Goal: Task Accomplishment & Management: Use online tool/utility

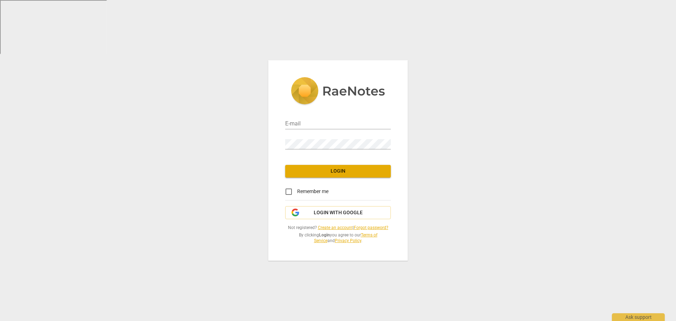
click at [333, 227] on link "Create an account" at bounding box center [335, 227] width 35 height 5
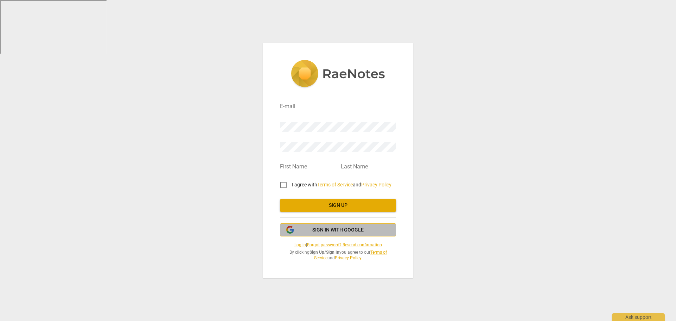
click at [351, 231] on span "Sign in with Google" at bounding box center [337, 229] width 51 height 7
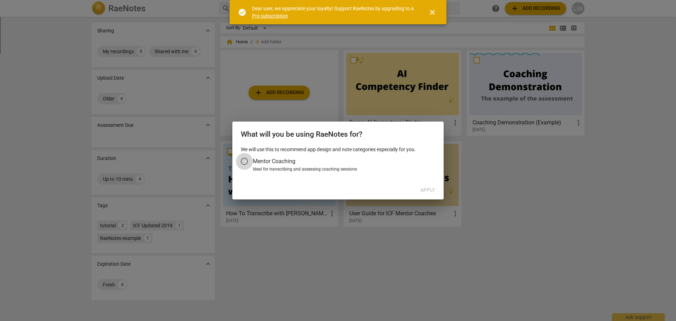
click at [250, 161] on input "Mentor Coaching" at bounding box center [244, 161] width 17 height 17
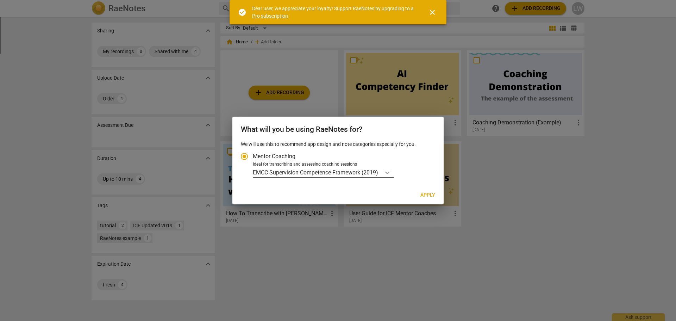
click at [384, 172] on div "Account type" at bounding box center [387, 172] width 13 height 10
click at [0, 0] on input "Ideal for transcribing and assessing coaching sessions EMCC Supervision Compete…" at bounding box center [0, 0] width 0 height 0
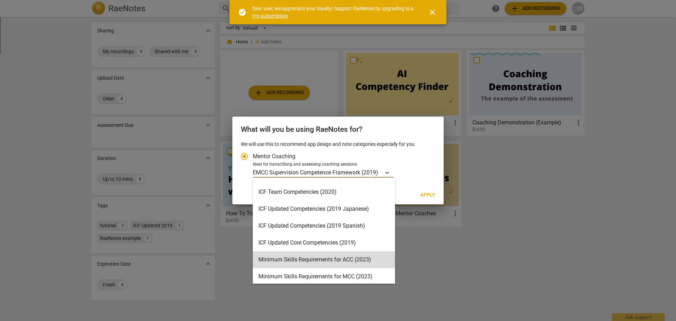
scroll to position [45, 0]
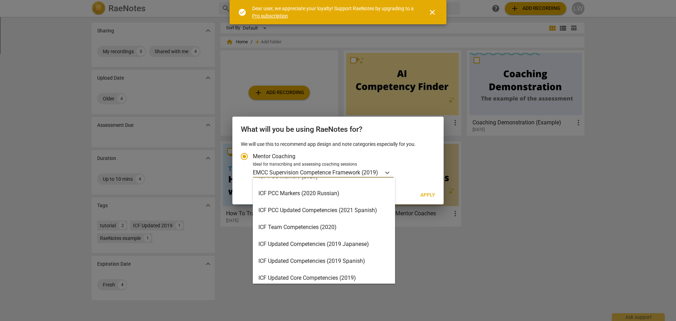
click at [301, 225] on div "ICF Team Competencies (2020)" at bounding box center [324, 227] width 142 height 17
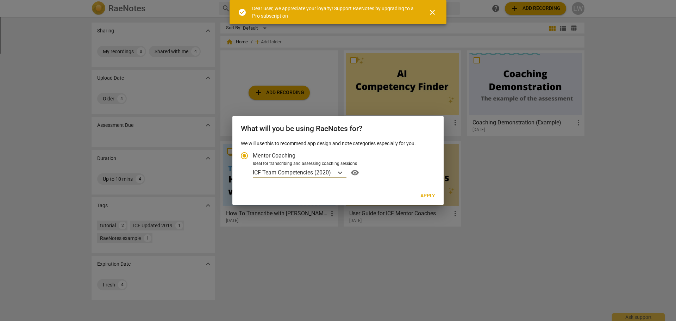
click at [433, 196] on span "Apply" at bounding box center [427, 195] width 15 height 7
radio input "false"
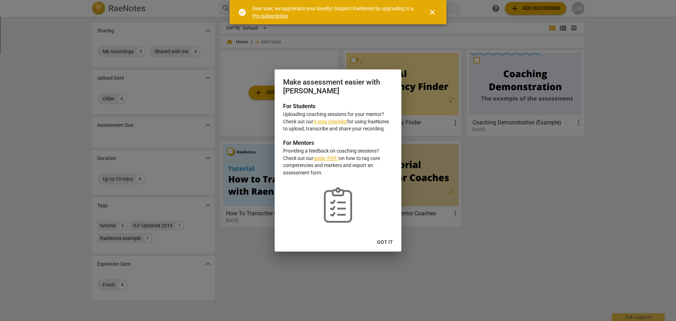
click at [383, 240] on span "Got it" at bounding box center [385, 242] width 16 height 7
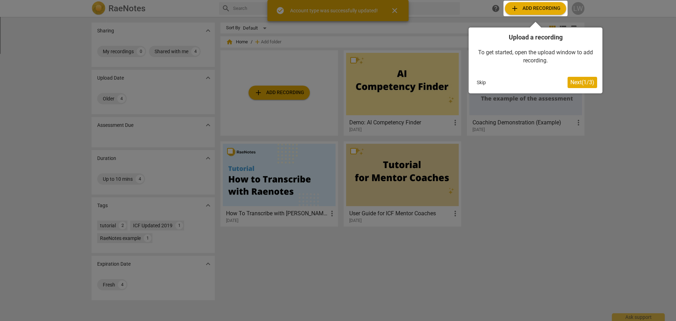
click at [589, 82] on span "Next ( 1 / 3 )" at bounding box center [582, 82] width 24 height 7
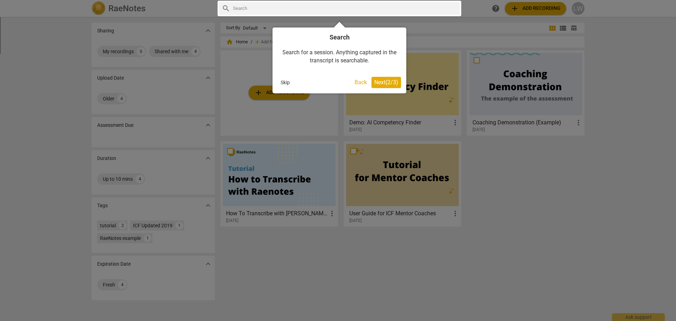
click at [392, 80] on span "Next ( 2 / 3 )" at bounding box center [386, 82] width 24 height 7
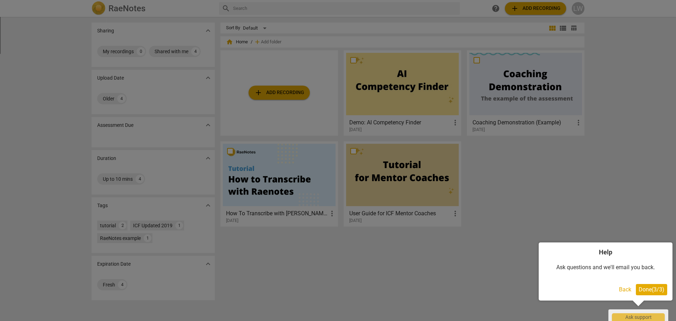
click at [622, 287] on button "Back" at bounding box center [625, 289] width 18 height 11
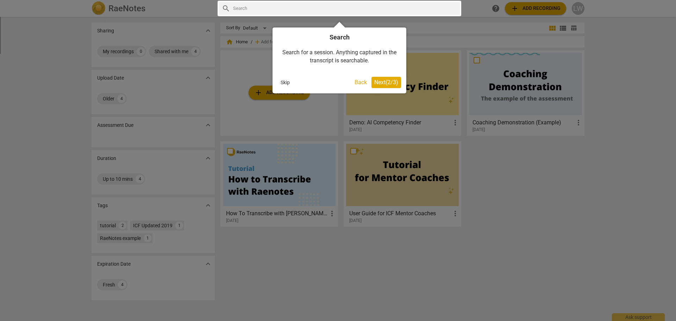
click at [394, 81] on span "Next ( 2 / 3 )" at bounding box center [386, 82] width 24 height 7
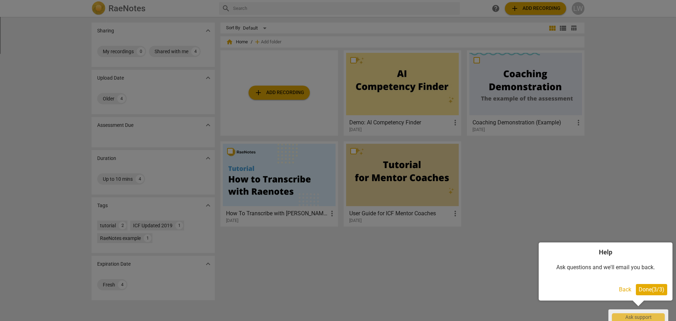
click at [658, 291] on span "Done ( 3 / 3 )" at bounding box center [652, 289] width 26 height 7
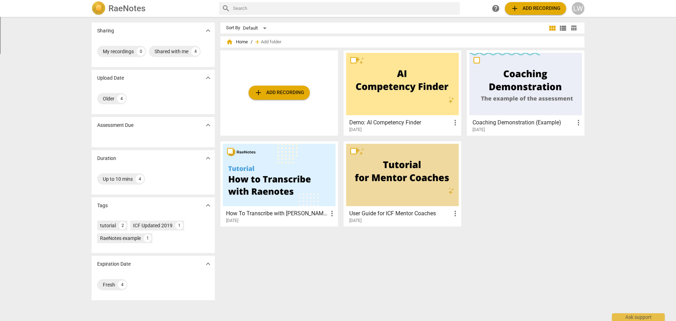
click at [495, 189] on div "add Add recording Demo: AI Competency Finder more_vert 2023-08-18 Coaching Demo…" at bounding box center [405, 141] width 370 height 182
click at [536, 89] on div at bounding box center [525, 84] width 113 height 62
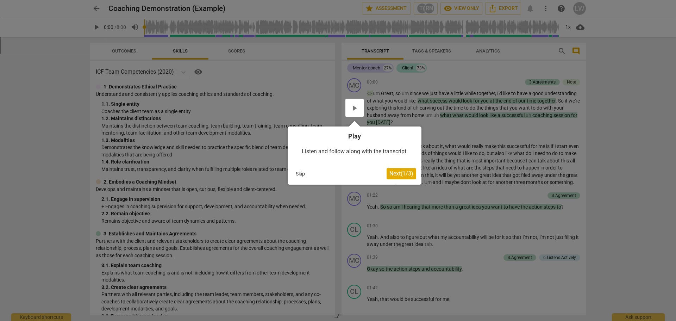
click at [297, 172] on button "Skip" at bounding box center [300, 173] width 15 height 11
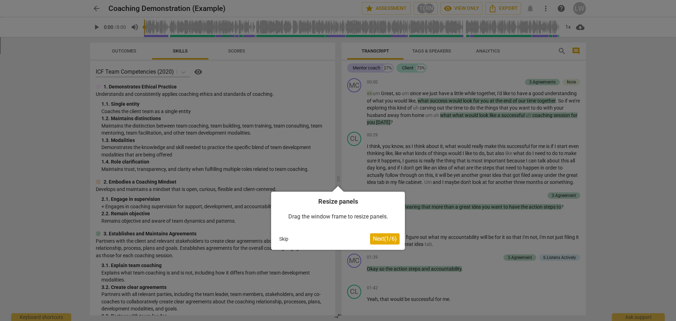
click at [284, 238] on button "Skip" at bounding box center [283, 238] width 15 height 11
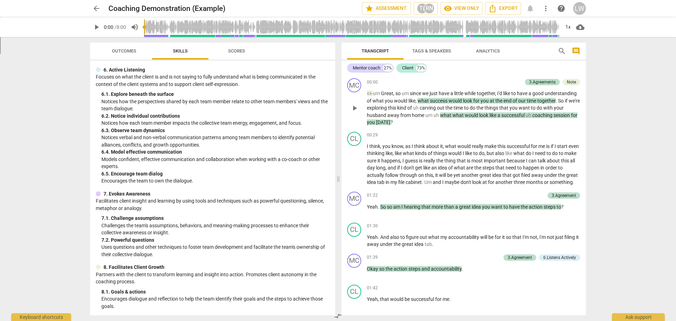
click at [441, 125] on p "<> um Great , so um since we just have a little while together , I'd like to ha…" at bounding box center [473, 108] width 213 height 36
click at [483, 129] on div "CL play_arrow pause 00:29 keyboard_arrow_right I think , you know , as I think …" at bounding box center [463, 159] width 244 height 60
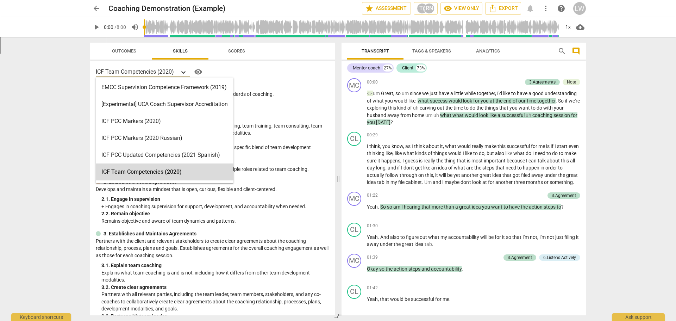
click at [186, 69] on icon at bounding box center [183, 72] width 7 height 7
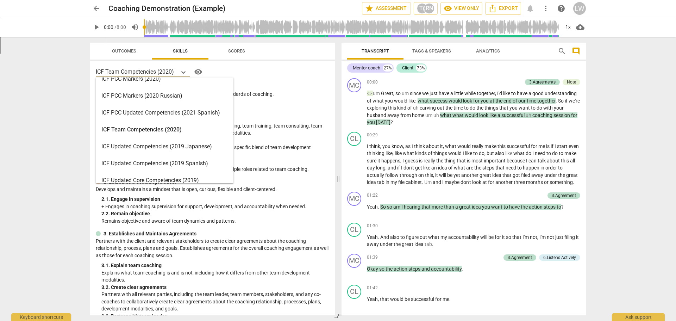
scroll to position [35, 0]
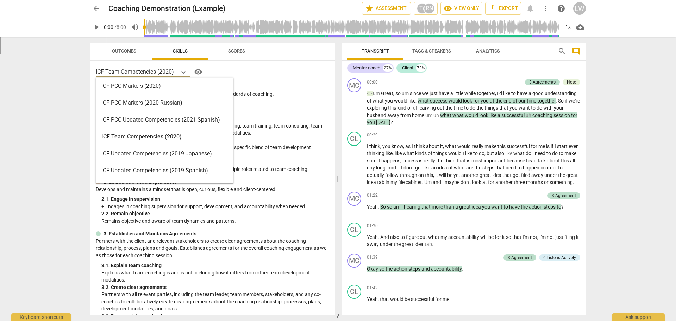
click at [137, 87] on div "ICF PCC Markers (2020)" at bounding box center [165, 85] width 138 height 17
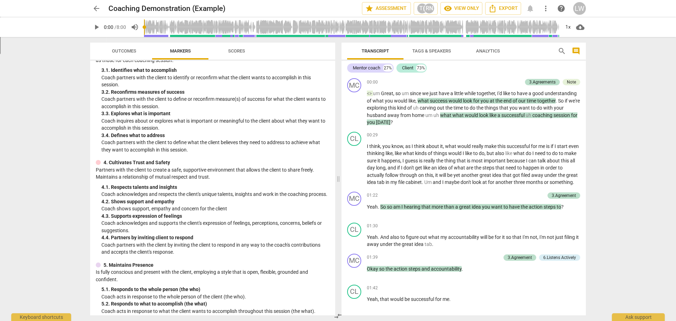
scroll to position [0, 0]
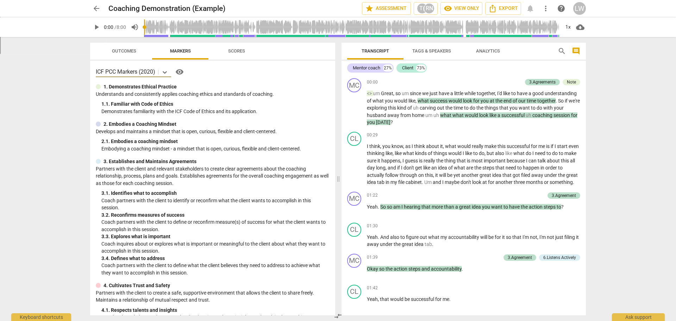
click at [99, 6] on span "arrow_back" at bounding box center [96, 8] width 8 height 8
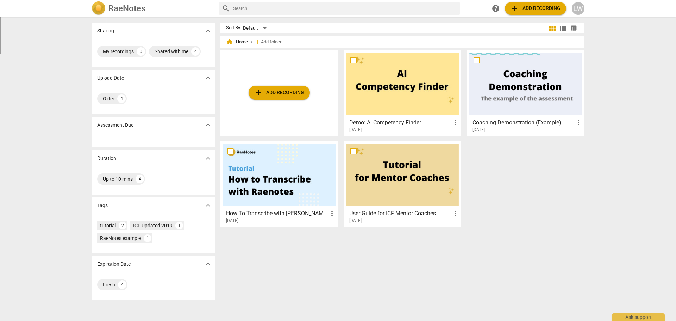
click at [414, 253] on div "Sort By Default view_module view_list table_chart home Home / add Add folder ad…" at bounding box center [405, 169] width 370 height 293
click at [352, 249] on div "Sort By Default view_module view_list table_chart home Home / add Add folder ad…" at bounding box center [405, 169] width 370 height 293
click at [274, 91] on span "add Add recording" at bounding box center [279, 92] width 50 height 8
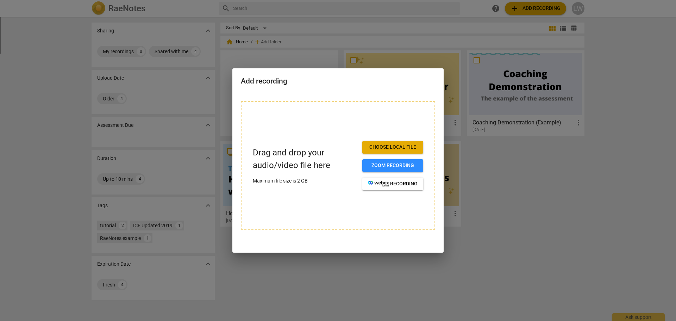
click at [389, 142] on button "Choose local file" at bounding box center [392, 147] width 61 height 13
click at [398, 144] on span "Choose local file" at bounding box center [393, 147] width 50 height 7
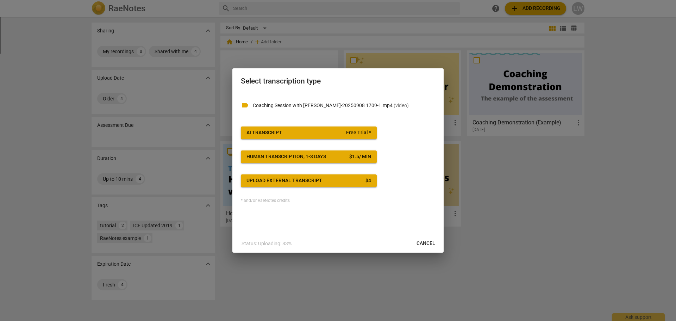
click at [537, 297] on div at bounding box center [338, 160] width 676 height 321
click at [320, 133] on span "AI Transcript Free Trial *" at bounding box center [308, 132] width 125 height 7
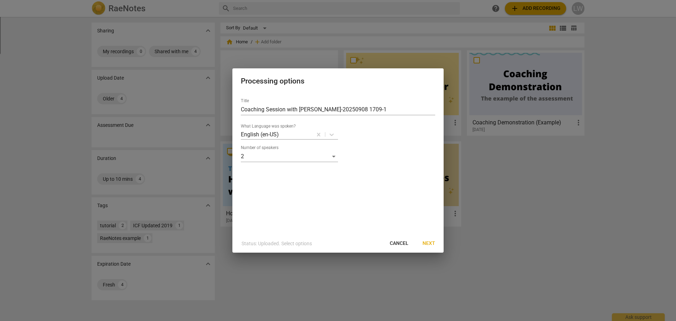
click at [430, 243] on span "Next" at bounding box center [428, 243] width 13 height 7
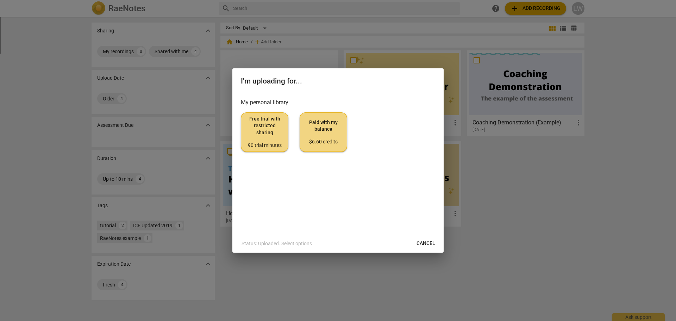
click at [327, 127] on span "Paid with my balance $6.60 credits" at bounding box center [324, 132] width 36 height 26
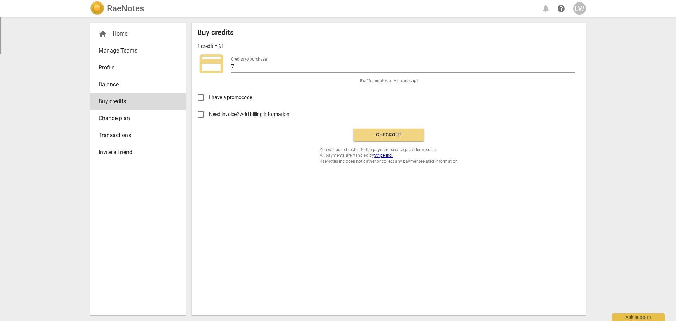
click at [227, 114] on span "Need invoice? Add billing information" at bounding box center [249, 114] width 81 height 7
click at [209, 114] on input "Need invoice? Add billing information" at bounding box center [200, 114] width 17 height 17
checkbox input "true"
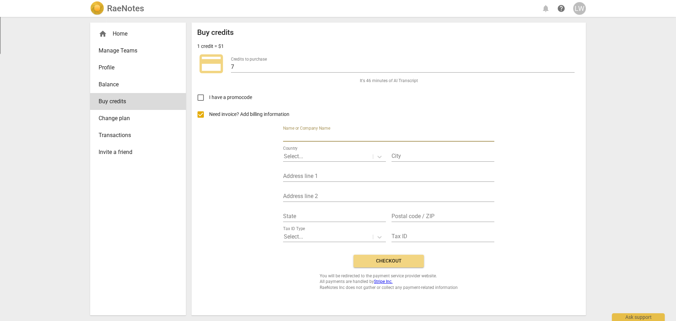
click at [322, 133] on input "text" at bounding box center [388, 136] width 211 height 10
type input "Lindsay Wansack"
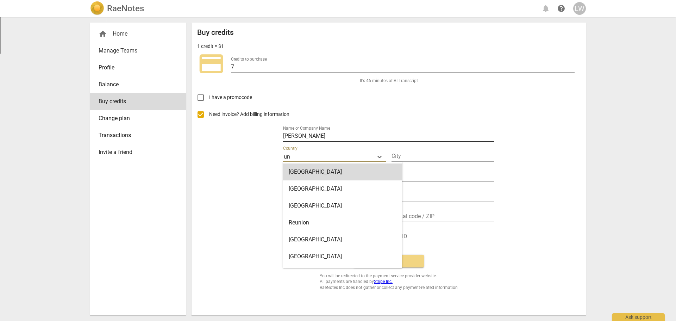
type input "uni"
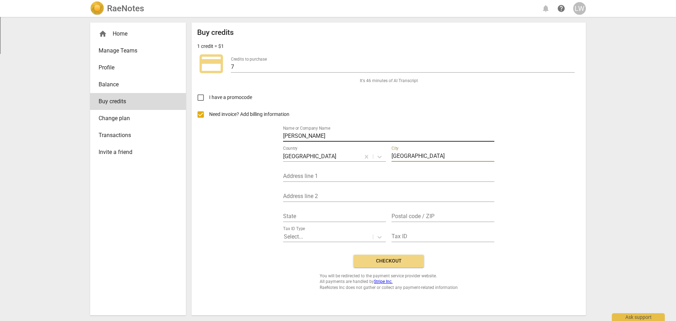
type input "Fort Mill"
type input "304 Old Hickory Ct"
type input "SC"
type input "29715"
click at [379, 238] on icon at bounding box center [379, 236] width 7 height 7
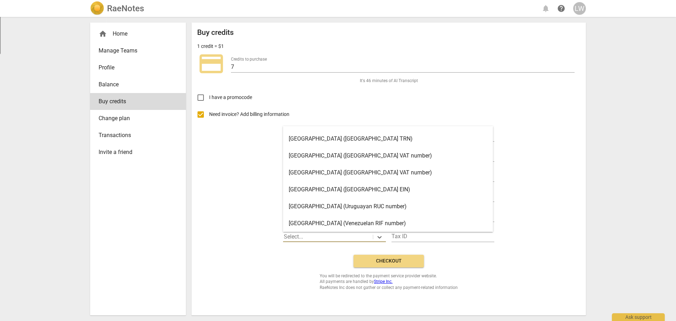
scroll to position [1446, 0]
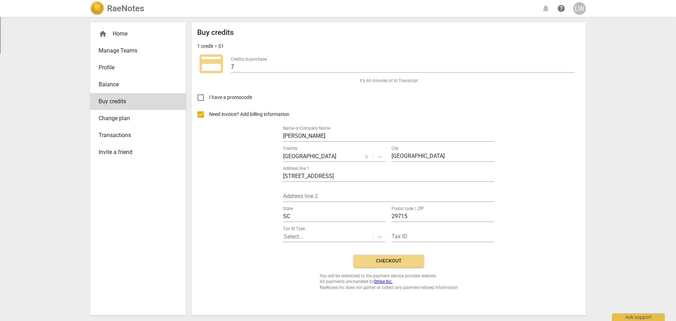
drag, startPoint x: 577, startPoint y: 240, endPoint x: 566, endPoint y: 241, distance: 11.0
click at [578, 240] on div "Need invoice? Add billing information Name or Company Name Lindsay Wansack Coun…" at bounding box center [388, 177] width 383 height 143
click at [390, 258] on span "Checkout" at bounding box center [388, 260] width 59 height 7
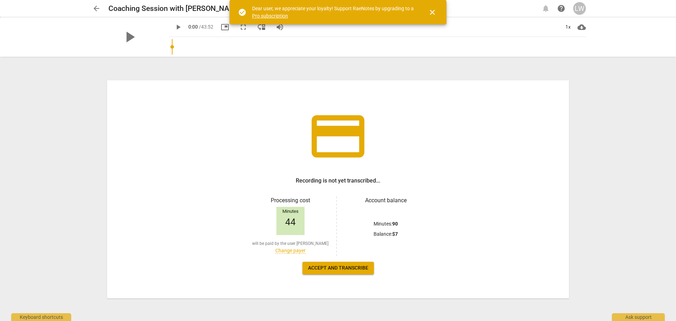
click at [345, 263] on button "Accept and transcribe" at bounding box center [337, 268] width 71 height 13
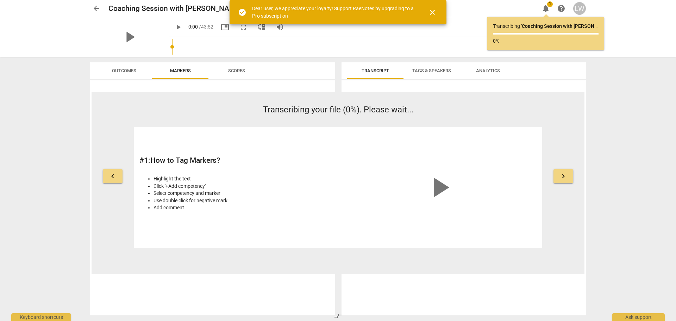
click at [435, 12] on span "close" at bounding box center [432, 12] width 8 height 8
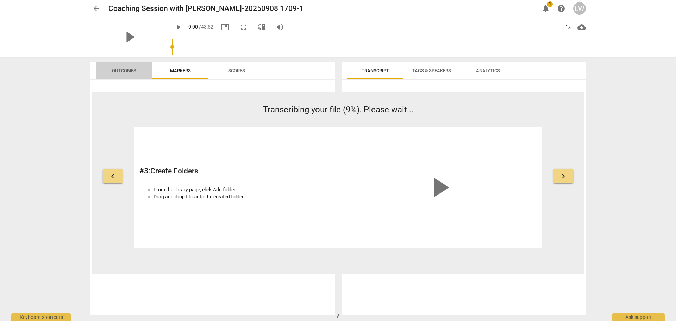
click at [131, 68] on span "Outcomes" at bounding box center [124, 70] width 24 height 5
click at [237, 68] on span "Scores" at bounding box center [236, 70] width 17 height 5
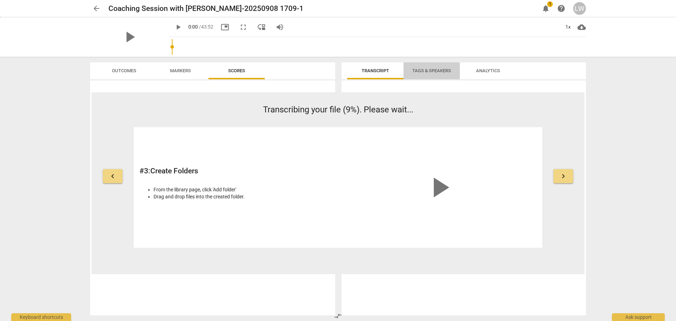
click at [428, 71] on span "Tags & Speakers" at bounding box center [431, 70] width 39 height 5
click at [379, 66] on span "Transcript" at bounding box center [375, 71] width 44 height 10
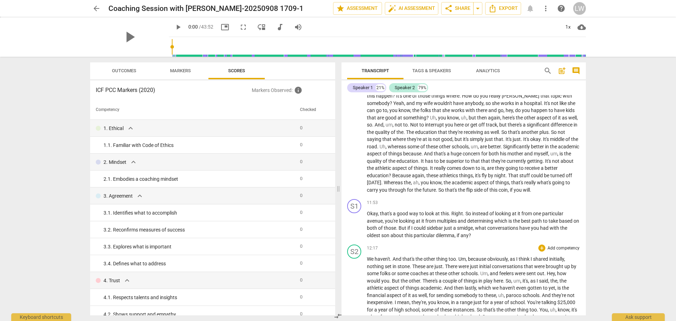
scroll to position [1514, 0]
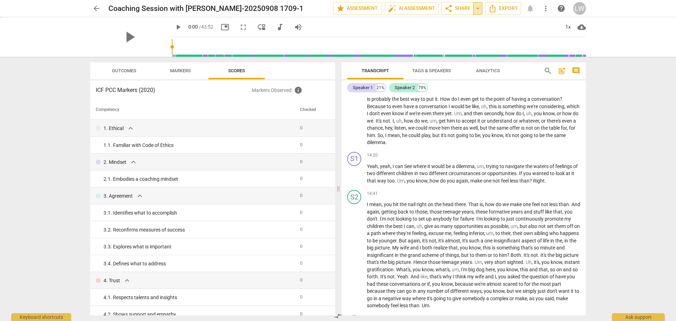
click at [478, 7] on span "arrow_drop_down" at bounding box center [477, 8] width 8 height 8
click at [498, 7] on span "Export" at bounding box center [503, 8] width 30 height 8
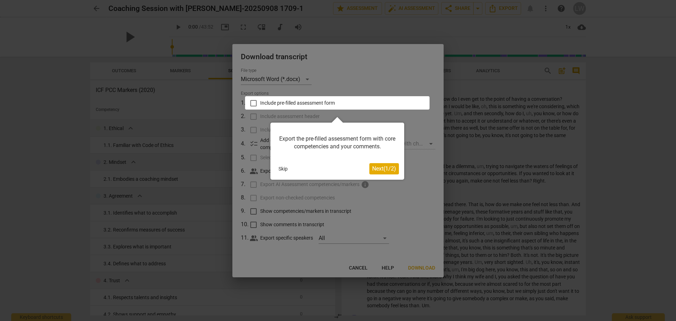
click at [387, 169] on span "Next ( 1 / 2 )" at bounding box center [384, 168] width 24 height 7
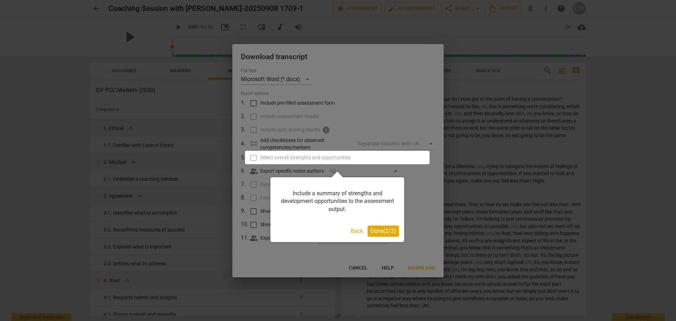
click at [382, 228] on span "Done ( 2 / 2 )" at bounding box center [383, 230] width 26 height 7
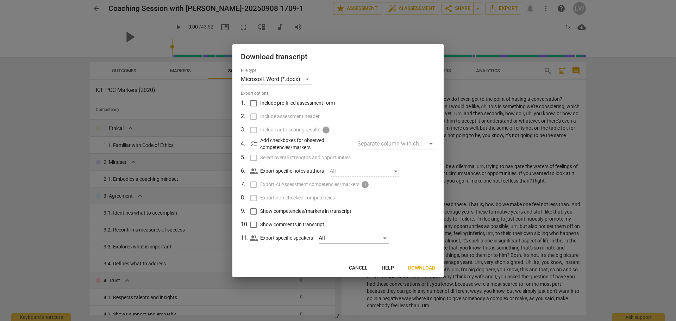
click at [253, 103] on input "Include pre-filled assessment form" at bounding box center [253, 102] width 13 height 13
click at [256, 103] on input "Include pre-filled assessment form" at bounding box center [253, 102] width 13 height 13
checkbox input "false"
click at [254, 208] on input "Show competencies/markers in transcript" at bounding box center [253, 211] width 13 height 13
checkbox input "true"
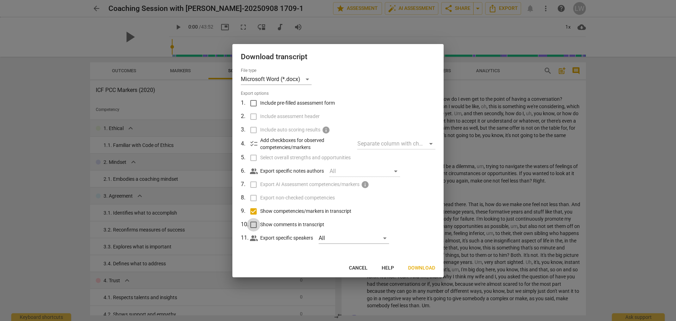
click at [255, 225] on input "Show comments in transcript" at bounding box center [253, 224] width 13 height 13
checkbox input "true"
click at [387, 241] on div "All" at bounding box center [354, 237] width 70 height 11
click at [416, 228] on div at bounding box center [338, 160] width 676 height 321
click at [303, 78] on div "Microsoft Word (*.docx)" at bounding box center [276, 79] width 71 height 11
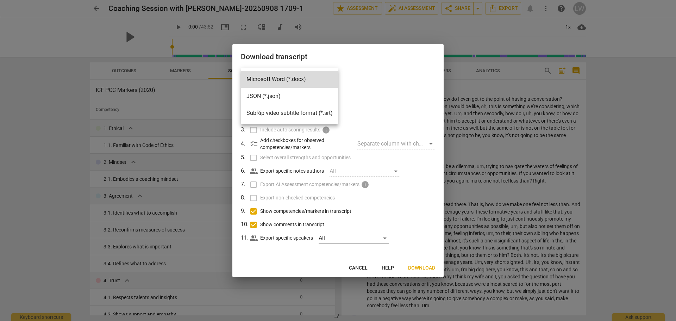
click at [303, 78] on li "Microsoft Word (*.docx)" at bounding box center [290, 79] width 98 height 17
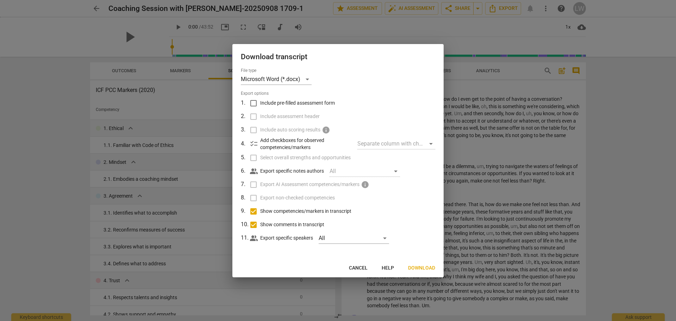
click at [253, 209] on input "Show competencies/markers in transcript" at bounding box center [253, 211] width 13 height 13
checkbox input "false"
click at [255, 225] on input "Show comments in transcript" at bounding box center [253, 224] width 13 height 13
checkbox input "false"
drag, startPoint x: 407, startPoint y: 134, endPoint x: 408, endPoint y: 140, distance: 6.4
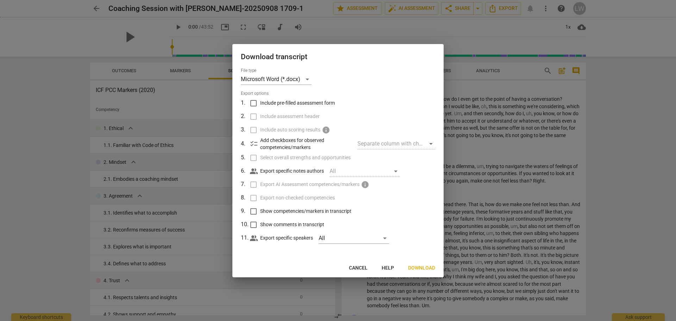
click at [408, 136] on tbody "1 . Include pre-filled assessment form 2 . Include assessment header 3 . Includ…" at bounding box center [338, 170] width 194 height 148
click at [432, 144] on div "Separate column with check marks" at bounding box center [396, 143] width 78 height 11
click at [425, 140] on div "Separate column with check marks" at bounding box center [396, 143] width 78 height 11
click at [429, 143] on div "Separate column with check marks" at bounding box center [396, 143] width 78 height 11
click at [430, 144] on div "Separate column with check marks" at bounding box center [396, 143] width 78 height 11
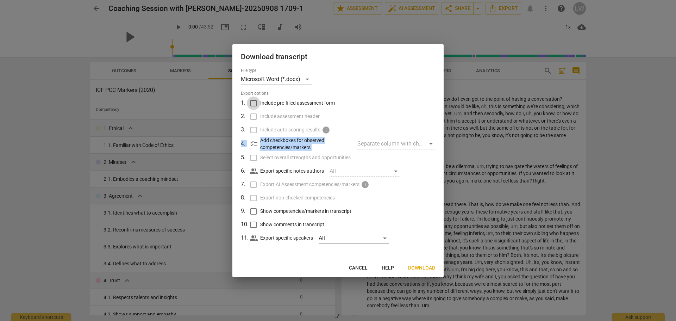
click at [251, 98] on input "Include pre-filled assessment form" at bounding box center [253, 102] width 13 height 13
click at [251, 101] on input "Include pre-filled assessment form" at bounding box center [253, 102] width 13 height 13
click at [253, 103] on input "Include pre-filled assessment form" at bounding box center [253, 102] width 13 height 13
checkbox input "true"
click at [428, 144] on div "Separate column with check marks" at bounding box center [396, 143] width 78 height 11
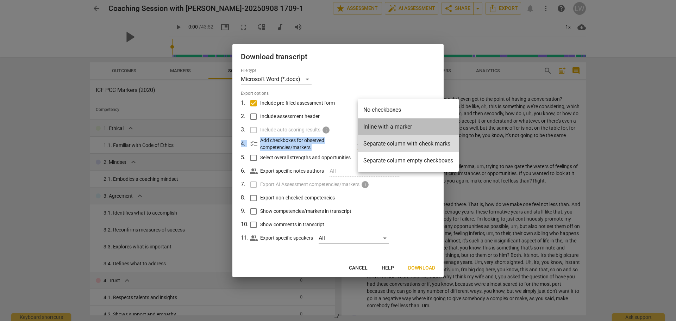
click at [413, 123] on li "Inline with a marker" at bounding box center [408, 126] width 101 height 17
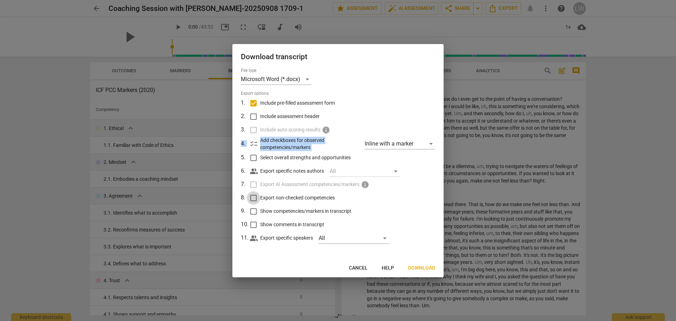
click at [255, 197] on input "Export non-checked competencies" at bounding box center [253, 197] width 13 height 13
checkbox input "true"
click at [255, 209] on input "Show competencies/markers in transcript" at bounding box center [253, 211] width 13 height 13
checkbox input "true"
click at [420, 270] on span "Download" at bounding box center [421, 267] width 27 height 7
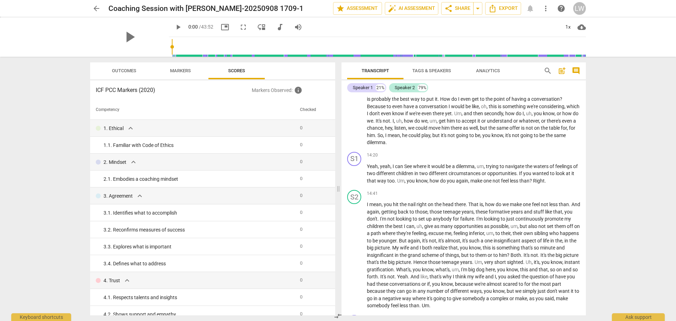
click at [436, 70] on span "Tags & Speakers" at bounding box center [431, 70] width 39 height 5
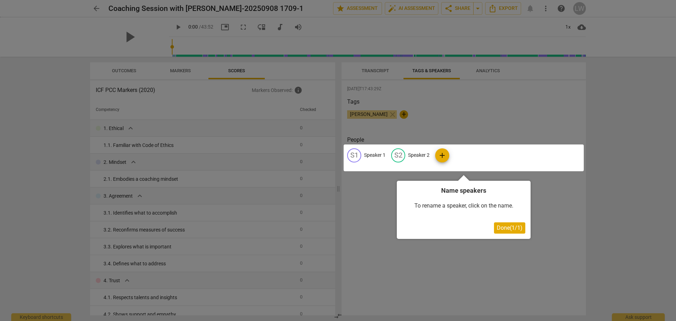
click at [418, 152] on div at bounding box center [464, 157] width 240 height 27
click at [399, 153] on div at bounding box center [464, 157] width 240 height 27
click at [448, 91] on div at bounding box center [338, 160] width 676 height 321
click at [403, 117] on div at bounding box center [338, 160] width 676 height 321
click at [501, 232] on button "Done ( 1 / 1 )" at bounding box center [509, 227] width 31 height 11
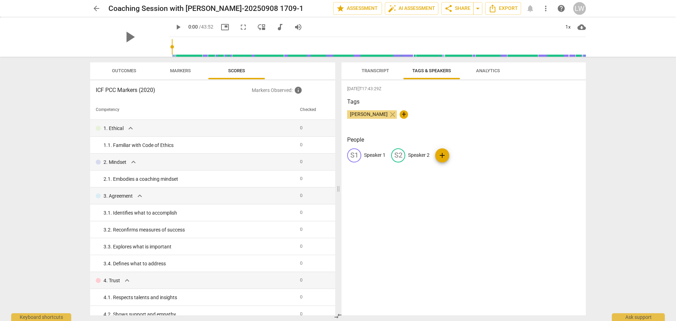
click at [403, 112] on span "+" at bounding box center [404, 114] width 8 height 8
type input "Keith Jordan"
click at [380, 114] on span "Lindsay Wansack" at bounding box center [368, 114] width 43 height 6
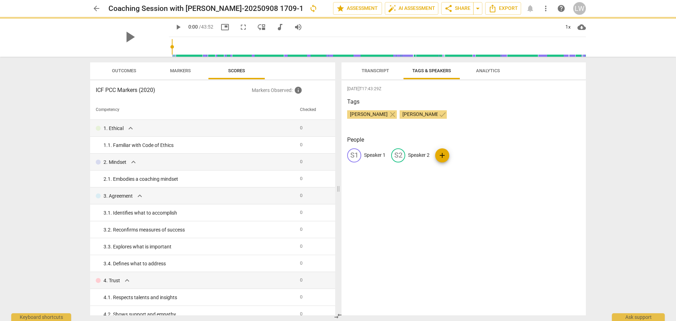
click at [376, 139] on h3 "People" at bounding box center [463, 140] width 233 height 8
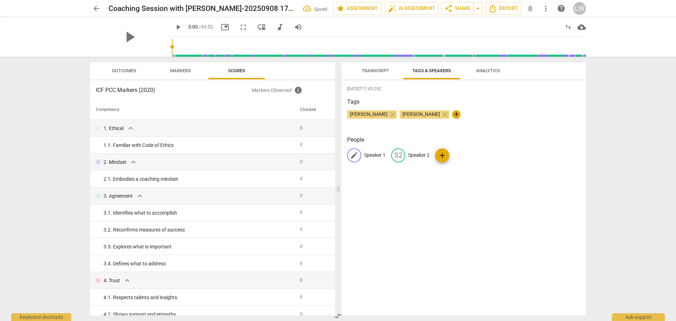
click at [355, 154] on span "edit" at bounding box center [354, 155] width 8 height 8
type input "Lindsay Wansack"
click at [468, 153] on p "Speaker 2" at bounding box center [464, 154] width 21 height 7
click at [457, 155] on input "Speaker 2" at bounding box center [452, 155] width 56 height 11
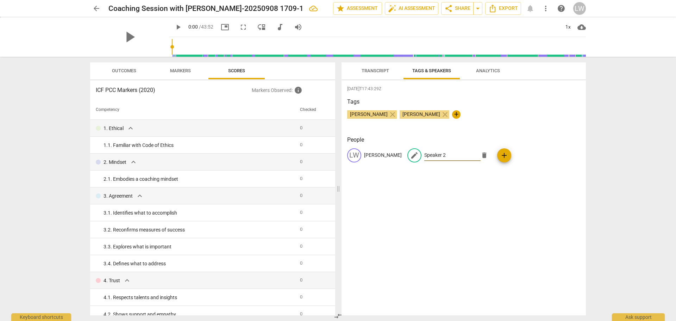
click at [457, 155] on input "Speaker 2" at bounding box center [452, 155] width 56 height 11
type input "Keith Jordan"
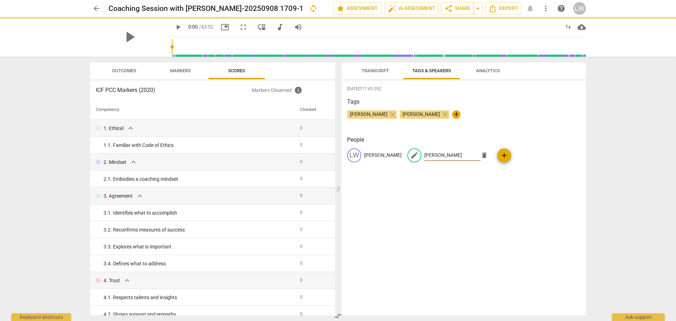
click at [521, 183] on div "2025-09-08T17:43:29Z Tags Lindsay Wansack close Keith Jordan close + People LW …" at bounding box center [463, 197] width 244 height 235
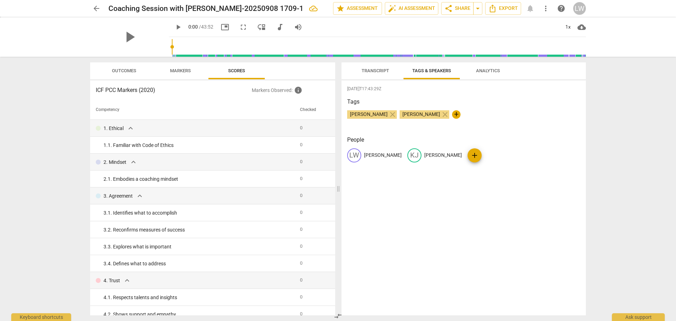
click at [398, 260] on div "2025-09-08T17:43:29Z Tags Lindsay Wansack close Keith Jordan close + People LW …" at bounding box center [463, 197] width 244 height 235
click at [515, 6] on span "Export" at bounding box center [503, 8] width 30 height 8
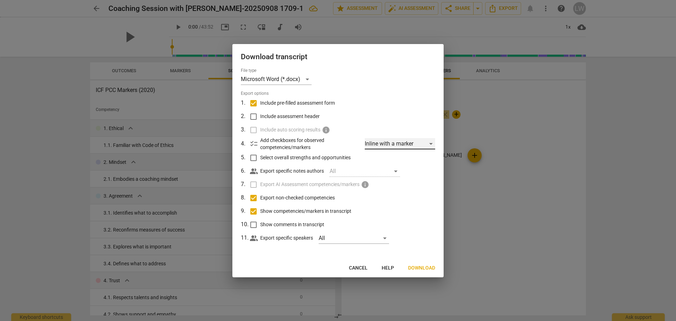
click at [407, 140] on div "Inline with a marker" at bounding box center [400, 143] width 70 height 11
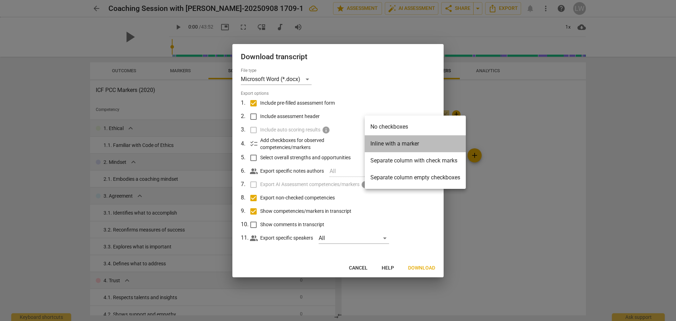
click at [434, 141] on li "Inline with a marker" at bounding box center [415, 143] width 101 height 17
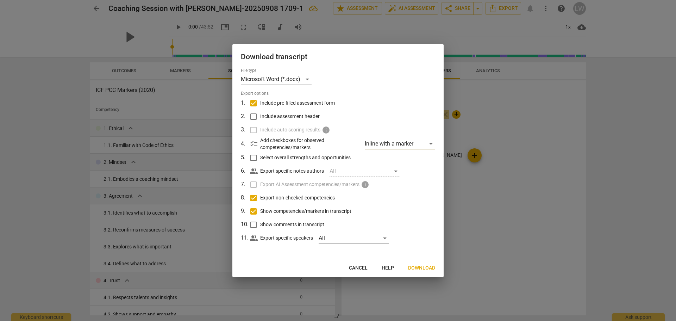
click at [253, 158] on input "Select overall strengths and opportunities" at bounding box center [253, 157] width 13 height 13
click at [428, 267] on span "Next" at bounding box center [428, 267] width 13 height 7
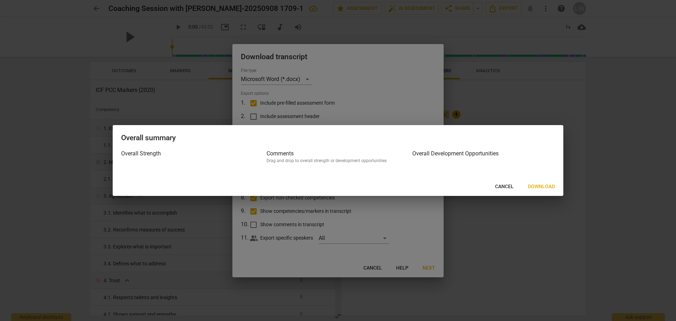
click at [507, 187] on span "Cancel" at bounding box center [504, 186] width 19 height 7
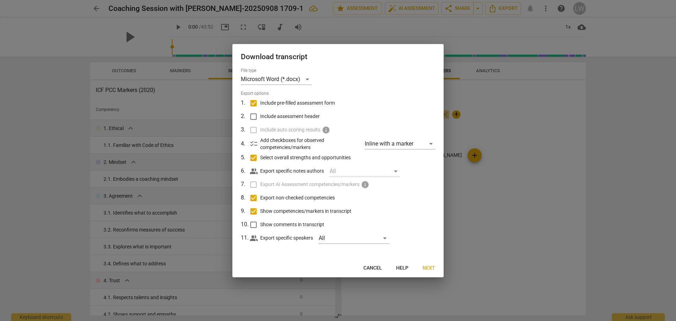
click at [254, 157] on input "Select overall strengths and opportunities" at bounding box center [253, 157] width 13 height 13
checkbox input "false"
click at [427, 266] on span "Download" at bounding box center [421, 267] width 27 height 7
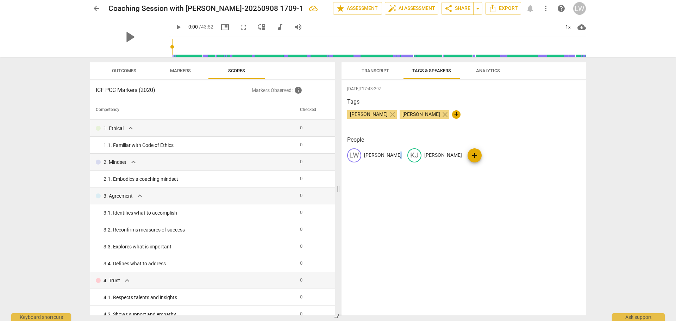
click at [276, 26] on span "audiotrack" at bounding box center [280, 27] width 8 height 8
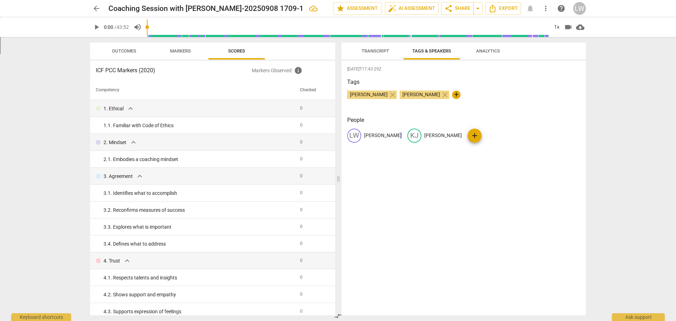
click at [581, 28] on span "cloud_download" at bounding box center [580, 27] width 8 height 8
click at [610, 28] on li "Download audio" at bounding box center [600, 27] width 52 height 17
click at [582, 29] on span "cloud_download" at bounding box center [580, 27] width 8 height 8
click at [592, 45] on li "Download video" at bounding box center [600, 44] width 52 height 17
click at [485, 48] on span "Analytics" at bounding box center [488, 50] width 24 height 5
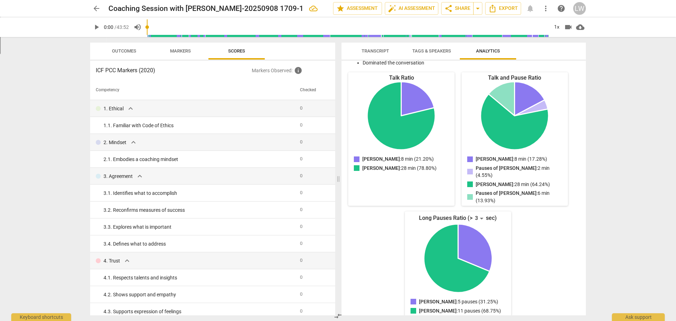
scroll to position [78, 0]
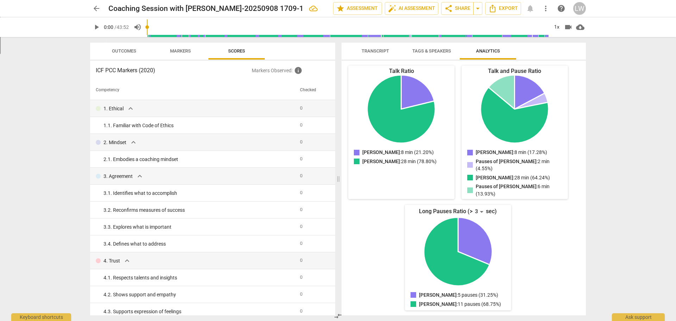
click at [183, 48] on span "Markers" at bounding box center [180, 50] width 21 height 5
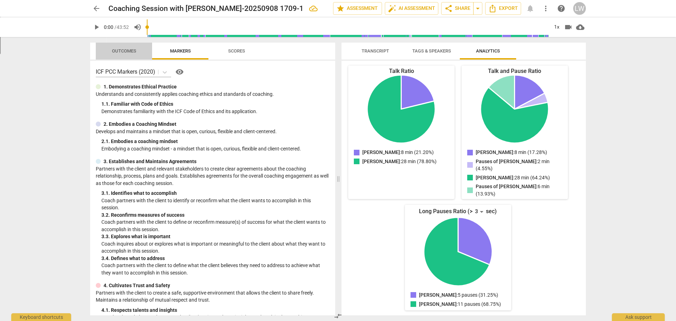
click at [112, 51] on span "Outcomes" at bounding box center [124, 50] width 24 height 5
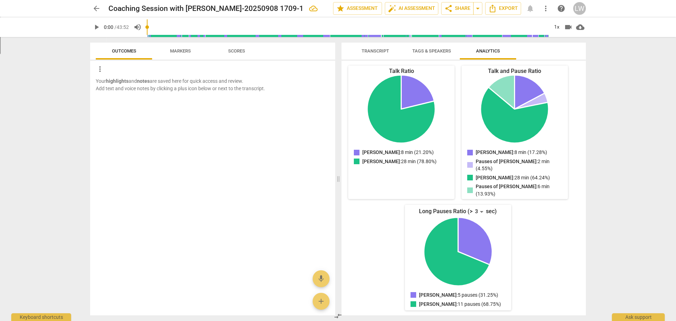
click at [244, 52] on span "Scores" at bounding box center [236, 50] width 17 height 5
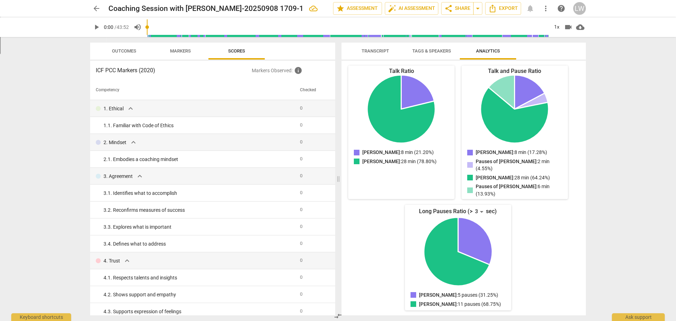
click at [448, 44] on button "Tags & Speakers" at bounding box center [431, 51] width 56 height 17
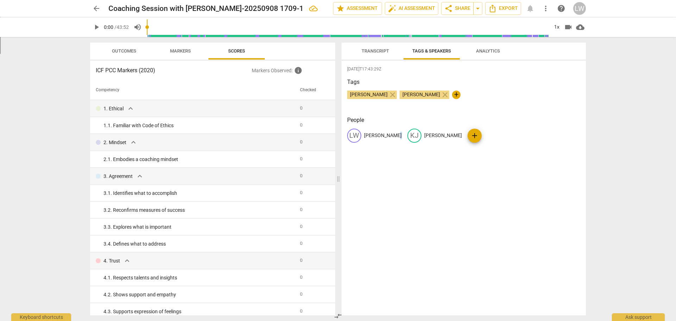
click at [386, 49] on span "Transcript" at bounding box center [375, 50] width 27 height 5
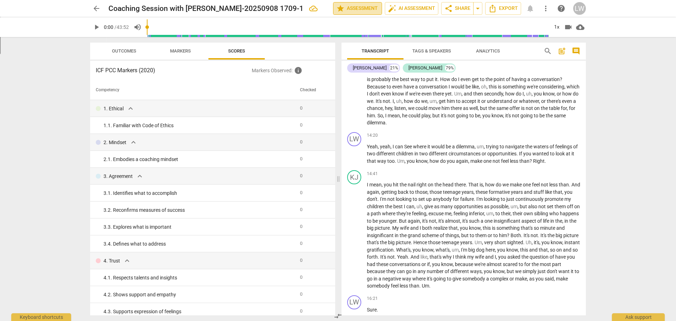
click at [348, 8] on span "star Assessment" at bounding box center [357, 8] width 43 height 8
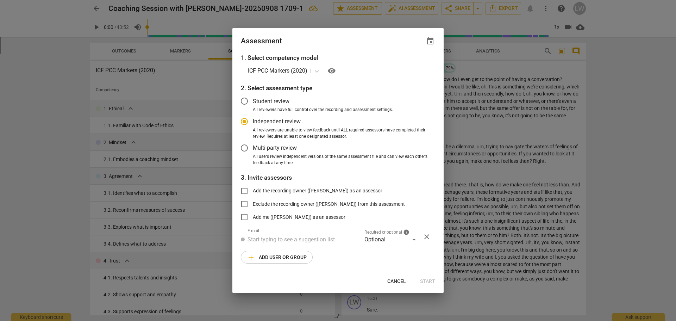
radio input "false"
click at [294, 105] on label "Student review" at bounding box center [333, 101] width 194 height 17
click at [253, 105] on input "Student review" at bounding box center [244, 101] width 17 height 17
radio input "false"
click at [253, 190] on span "Add the recording owner (Lindsay Wansack) as an assessor" at bounding box center [318, 190] width 130 height 7
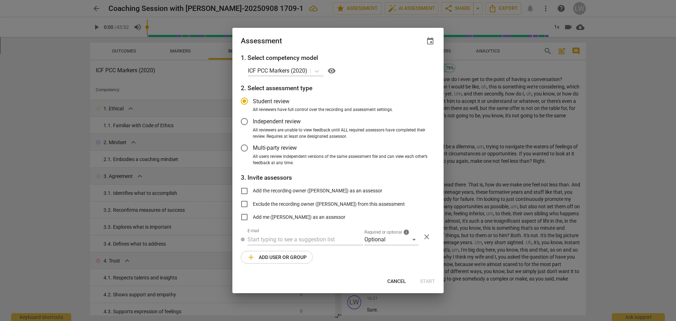
click at [253, 190] on input "Add the recording owner (Lindsay Wansack) as an assessor" at bounding box center [244, 190] width 17 height 17
checkbox input "true"
radio input "false"
click at [253, 190] on span "Add the recording owner (Lindsay Wansack) as an assessor" at bounding box center [318, 190] width 130 height 7
click at [253, 190] on input "Add the recording owner (Lindsay Wansack) as an assessor" at bounding box center [244, 190] width 17 height 17
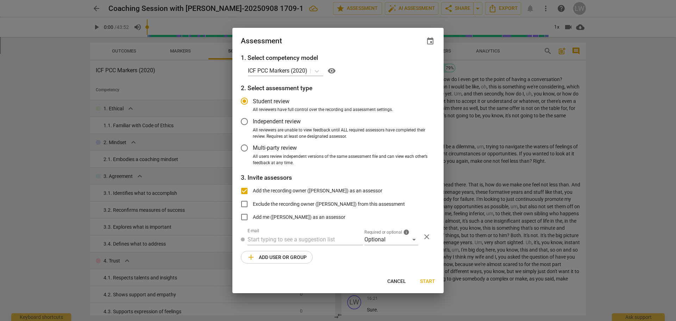
checkbox input "false"
radio input "false"
click at [274, 122] on span "Independent review" at bounding box center [277, 121] width 48 height 8
click at [253, 122] on input "Independent review" at bounding box center [244, 121] width 17 height 17
radio input "false"
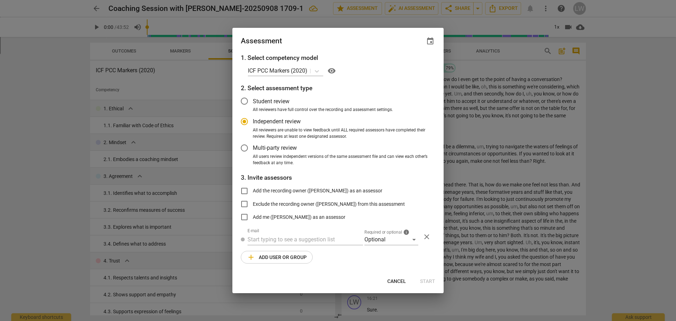
click at [318, 105] on label "Student review" at bounding box center [333, 101] width 194 height 17
click at [253, 105] on input "Student review" at bounding box center [244, 101] width 17 height 17
click at [314, 243] on input "text" at bounding box center [304, 239] width 115 height 11
radio input "false"
click at [287, 212] on label "Add me (Lindsay Wansack) as an assessor" at bounding box center [290, 216] width 109 height 17
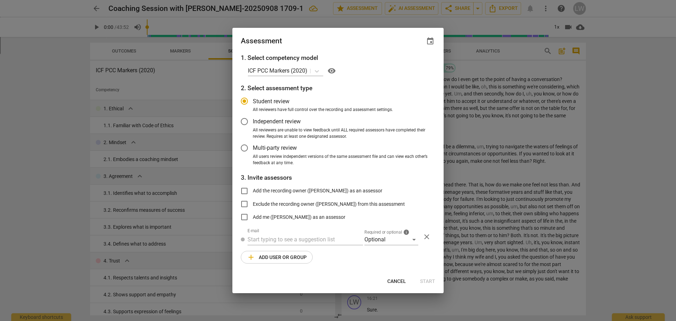
click at [253, 212] on input "Add me (Lindsay Wansack) as an assessor" at bounding box center [244, 216] width 17 height 17
checkbox input "true"
radio input "false"
click at [287, 212] on label "Add me (Lindsay Wansack) as an assessor" at bounding box center [290, 216] width 109 height 17
click at [253, 212] on input "Add me (Lindsay Wansack) as an assessor" at bounding box center [244, 216] width 17 height 17
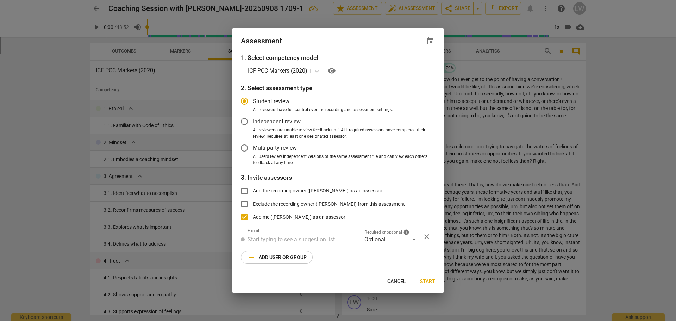
checkbox input "false"
radio input "false"
click at [281, 187] on span "Add the recording owner (Lindsay Wansack) as an assessor" at bounding box center [318, 190] width 130 height 7
click at [253, 187] on input "Add the recording owner (Lindsay Wansack) as an assessor" at bounding box center [244, 190] width 17 height 17
checkbox input "true"
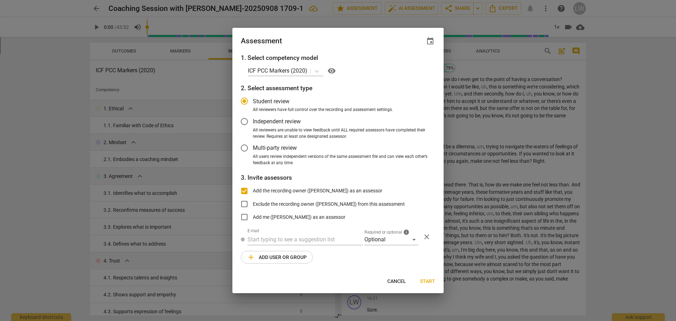
click at [401, 278] on span "Cancel" at bounding box center [396, 281] width 19 height 7
radio input "false"
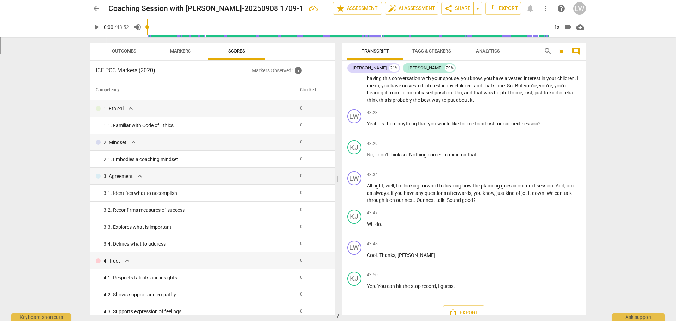
scroll to position [4435, 0]
